Goal: Information Seeking & Learning: Check status

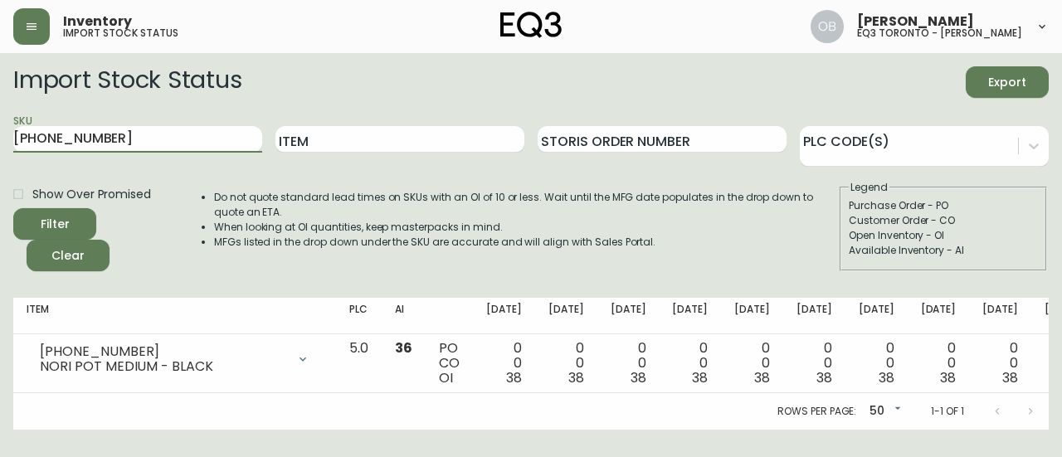
drag, startPoint x: 116, startPoint y: 140, endPoint x: 0, endPoint y: 140, distance: 116.2
click at [0, 140] on main "Import Stock Status Export SKU [PHONE_NUMBER] Item Storis Order Number PLC Code…" at bounding box center [531, 241] width 1062 height 377
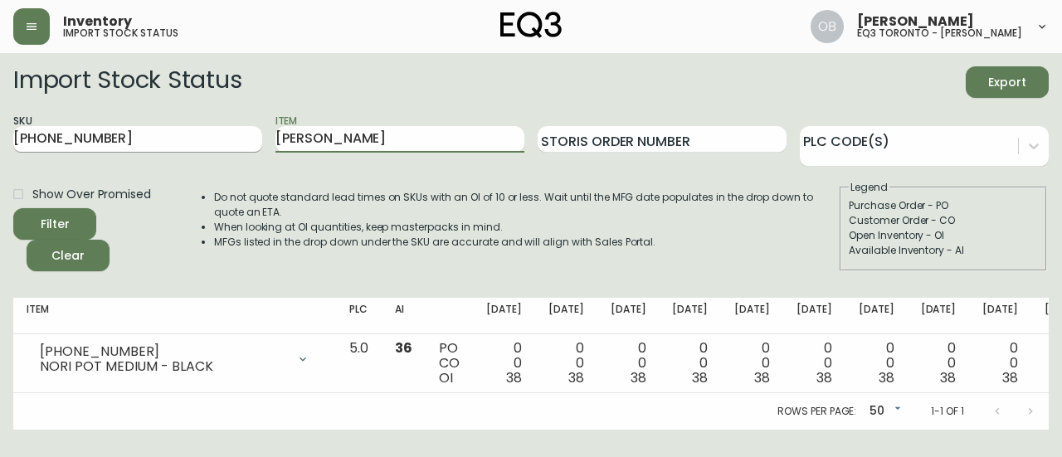
type input "[PERSON_NAME]"
click at [188, 145] on input "[PHONE_NUMBER]" at bounding box center [137, 139] width 249 height 27
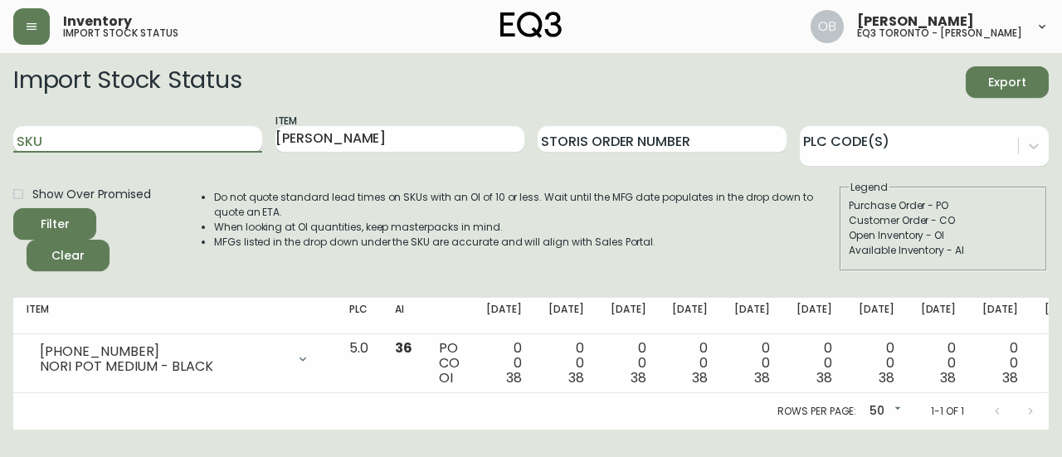
click at [13, 208] on button "Filter" at bounding box center [54, 224] width 83 height 32
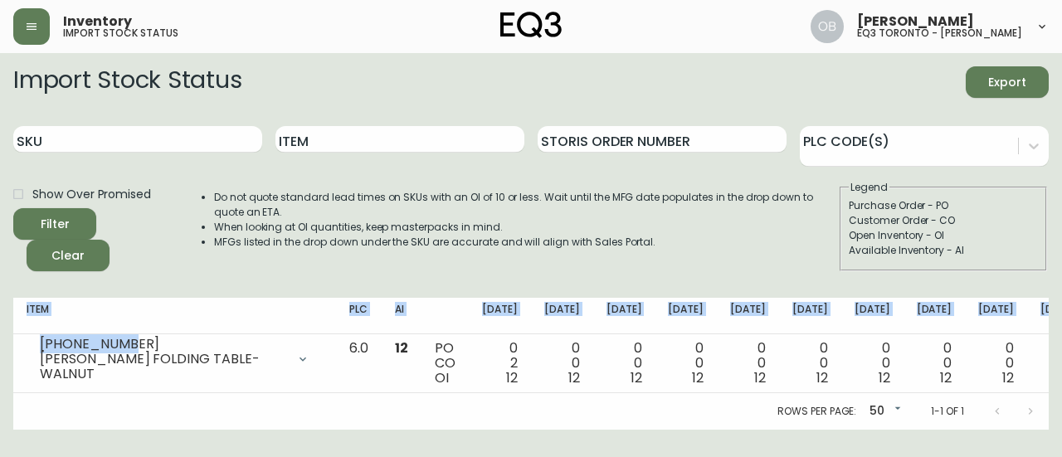
drag, startPoint x: 118, startPoint y: 348, endPoint x: 0, endPoint y: 349, distance: 117.9
click at [0, 349] on main "Import Stock Status Export SKU Item Storis Order Number PLC Code(s) Show Over P…" at bounding box center [531, 241] width 1062 height 377
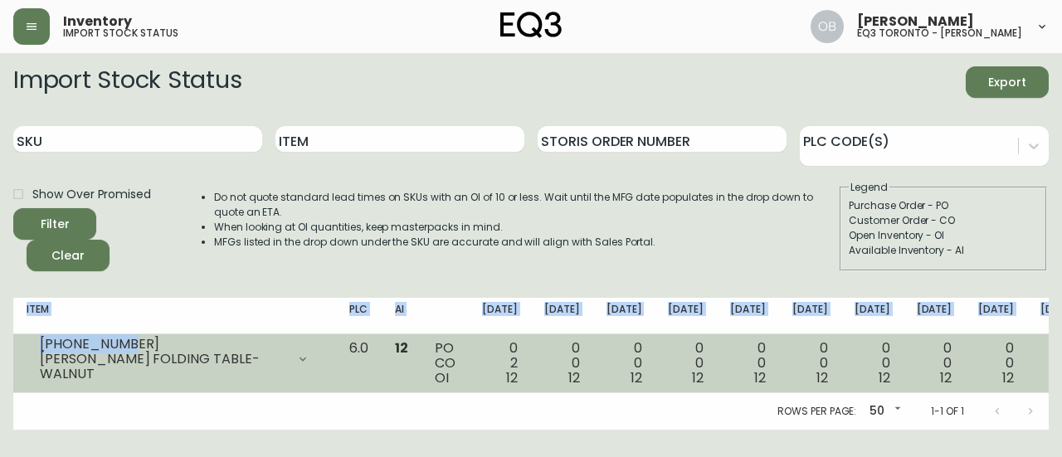
click at [140, 341] on div "[PHONE_NUMBER] [PERSON_NAME] FOLDING TABLE-WALNUT" at bounding box center [175, 359] width 296 height 37
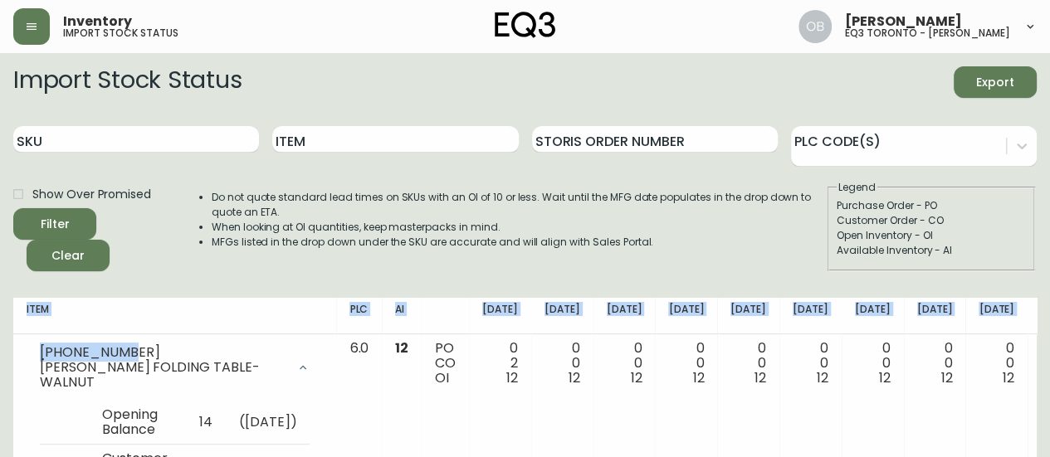
click at [148, 310] on th "Item" at bounding box center [174, 316] width 323 height 37
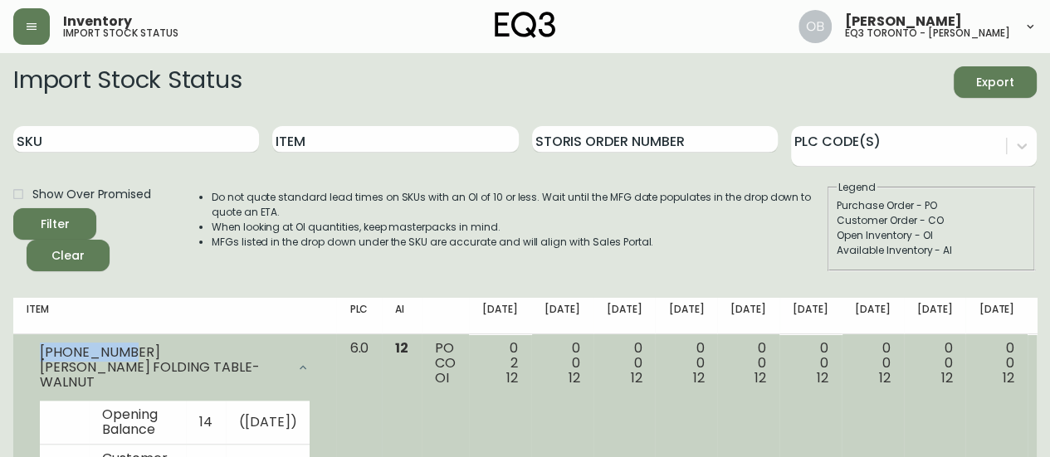
drag, startPoint x: 121, startPoint y: 354, endPoint x: 27, endPoint y: 357, distance: 94.6
click at [27, 357] on div "[PHONE_NUMBER] [PERSON_NAME] FOLDING TABLE-WALNUT" at bounding box center [175, 367] width 296 height 53
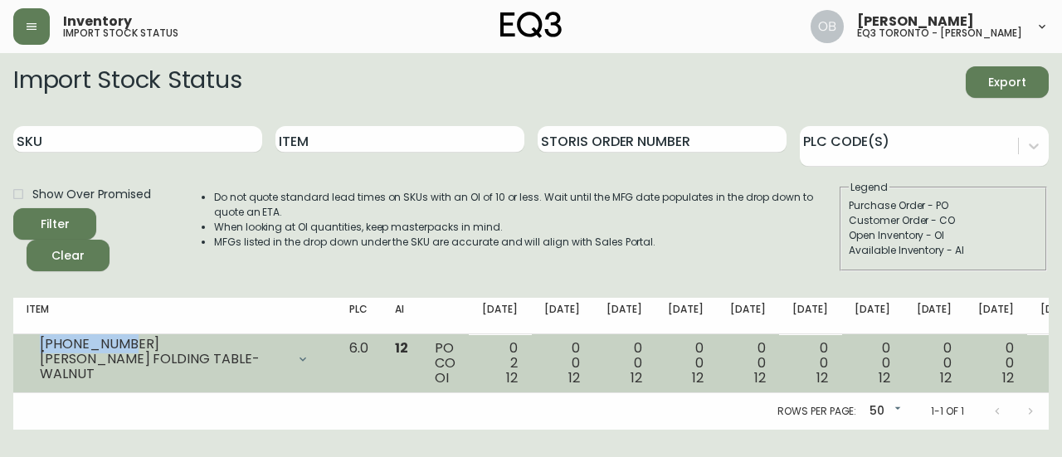
copy div "[PHONE_NUMBER]"
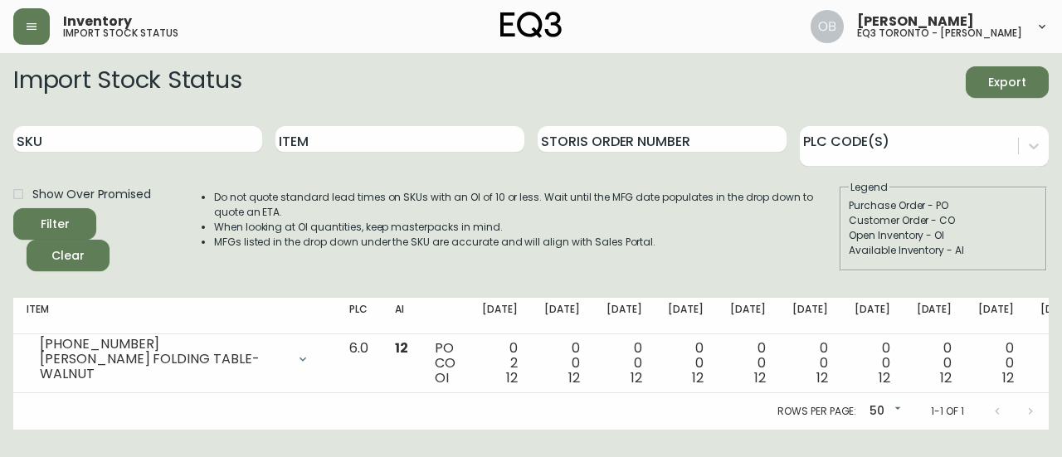
click at [405, 224] on li "When looking at OI quantities, keep masterpacks in mind." at bounding box center [526, 227] width 624 height 15
